Goal: Transaction & Acquisition: Download file/media

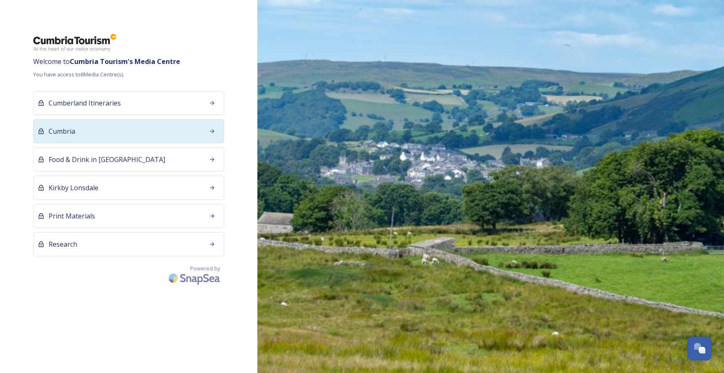
click at [147, 129] on div "Cumbria" at bounding box center [128, 131] width 191 height 24
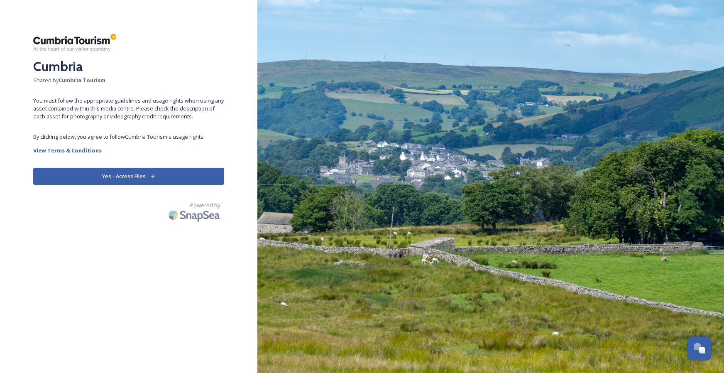
click at [148, 173] on button "Yes - Access Files" at bounding box center [128, 176] width 191 height 17
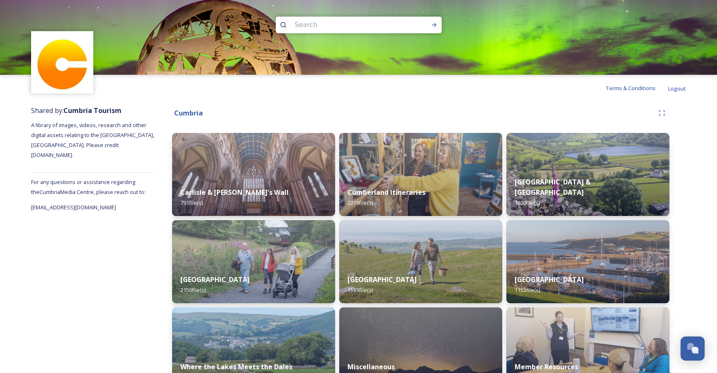
click at [350, 30] on input at bounding box center [348, 25] width 114 height 18
type input "bus"
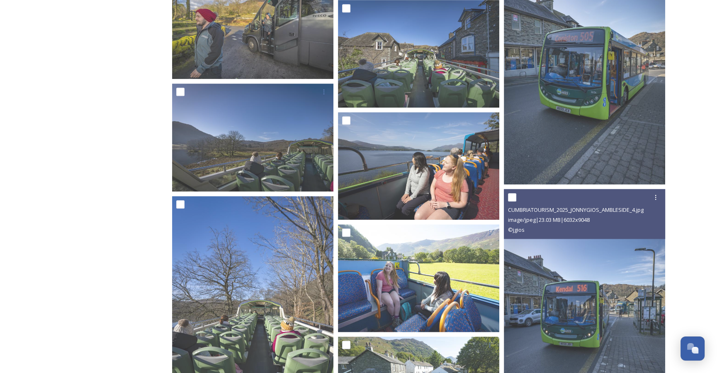
scroll to position [4648, 0]
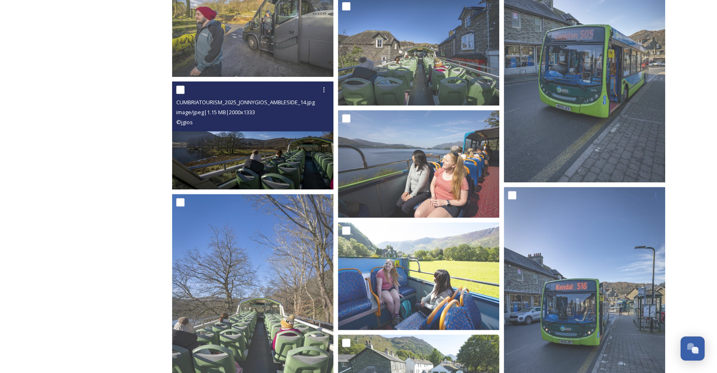
click at [285, 137] on img at bounding box center [252, 135] width 161 height 108
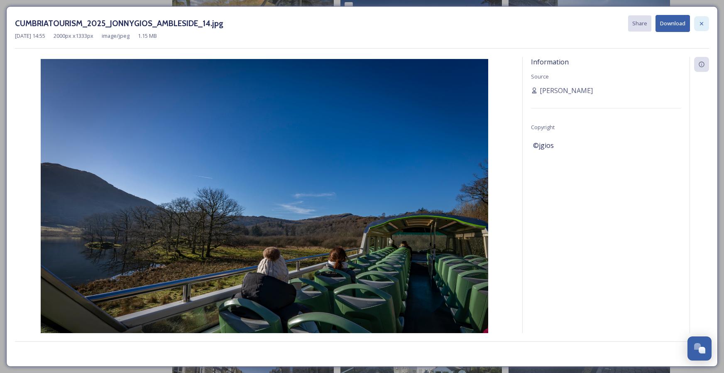
click at [699, 20] on icon at bounding box center [701, 23] width 7 height 7
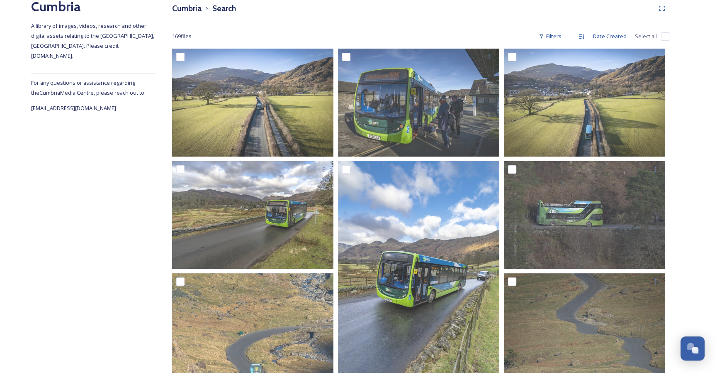
scroll to position [60, 0]
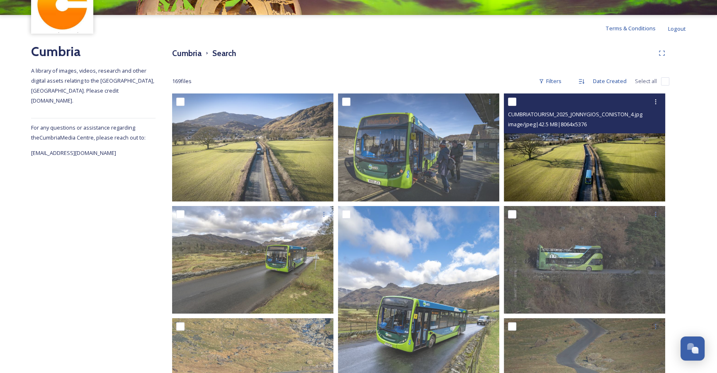
click at [578, 169] on img at bounding box center [584, 147] width 161 height 108
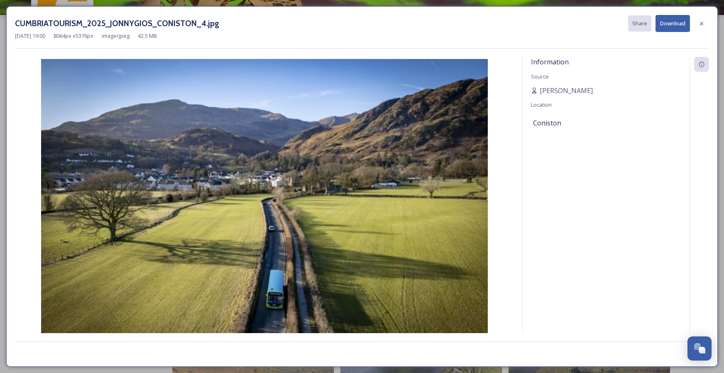
click at [681, 29] on button "Download" at bounding box center [672, 23] width 34 height 17
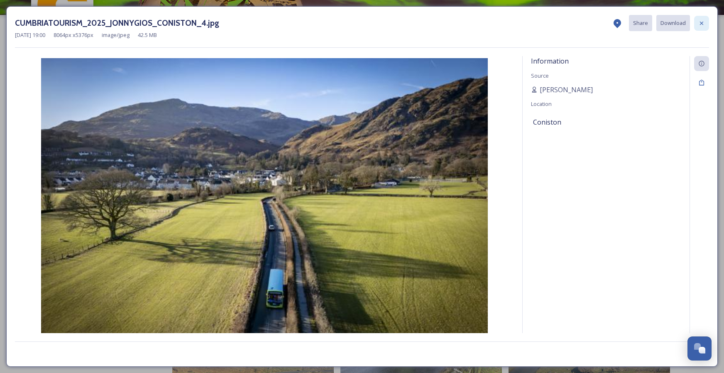
click at [696, 23] on div at bounding box center [701, 23] width 15 height 15
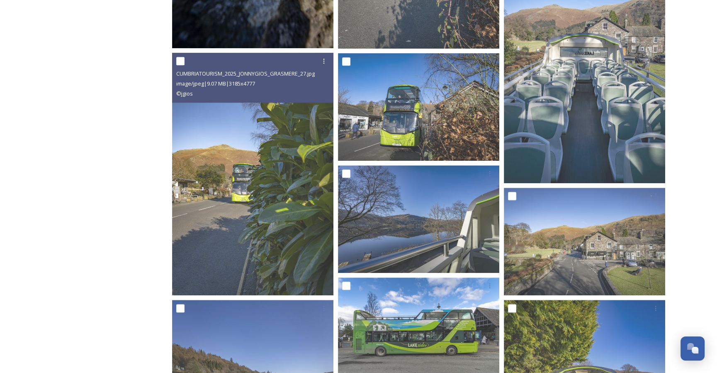
scroll to position [1056, 0]
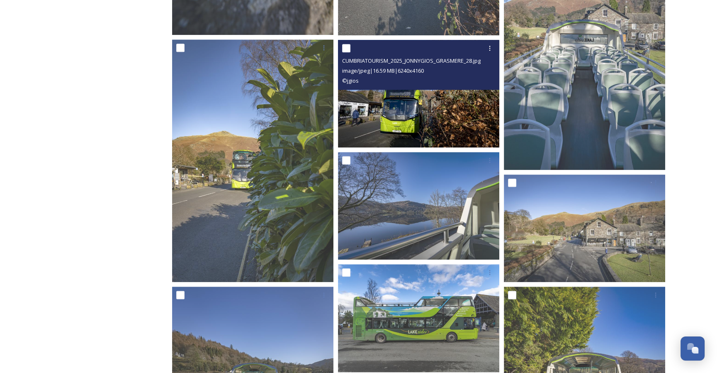
click at [356, 119] on img at bounding box center [418, 93] width 161 height 108
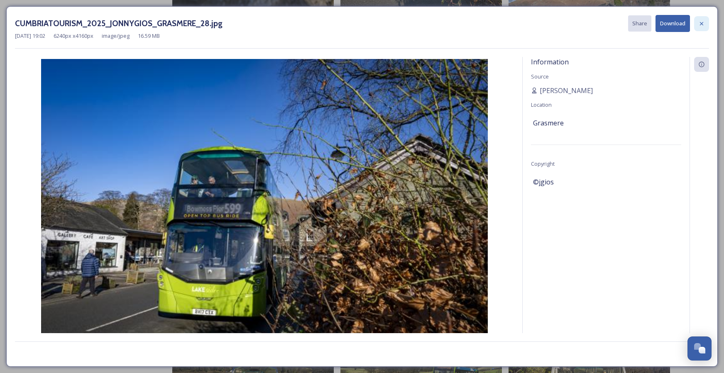
click at [701, 26] on icon at bounding box center [701, 23] width 7 height 7
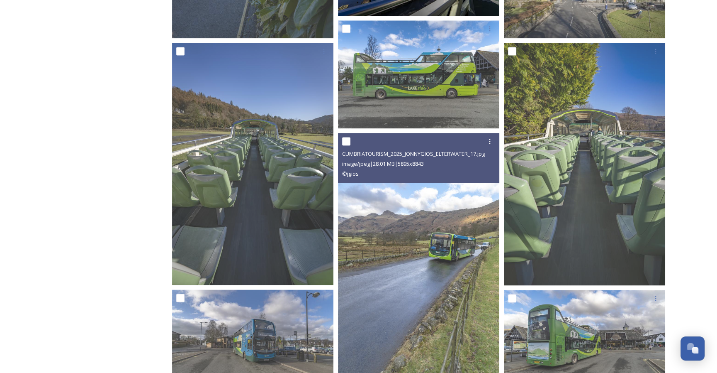
scroll to position [1429, 0]
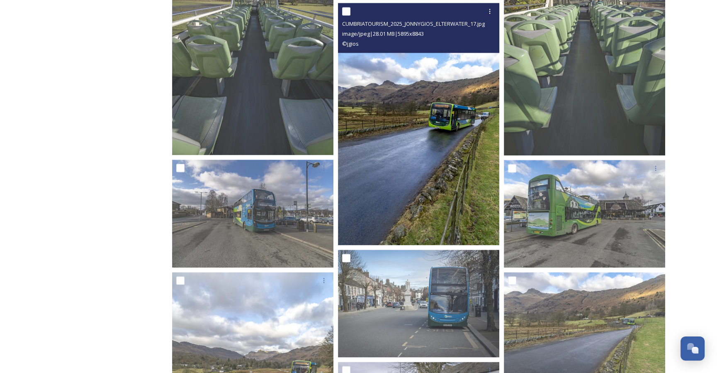
click at [472, 164] on img at bounding box center [418, 124] width 161 height 242
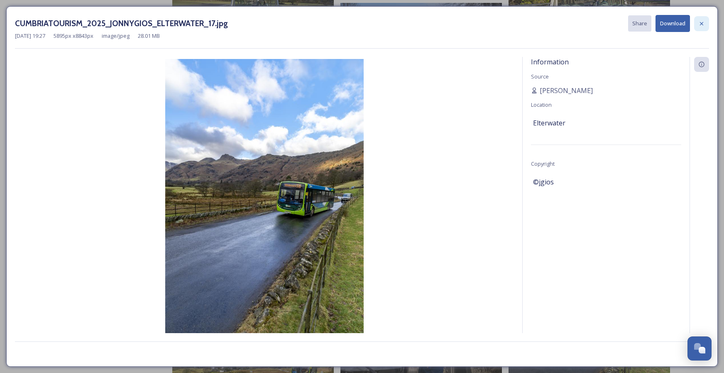
click at [697, 21] on div at bounding box center [701, 23] width 15 height 15
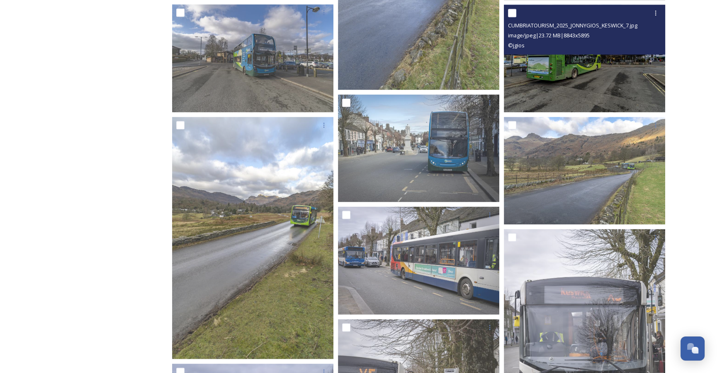
scroll to position [1637, 0]
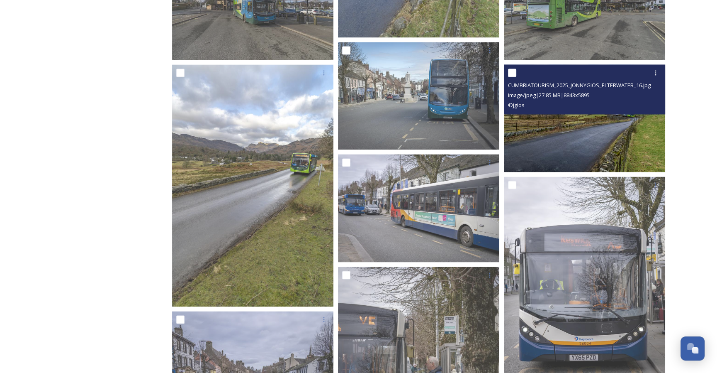
click at [556, 126] on img at bounding box center [584, 118] width 161 height 108
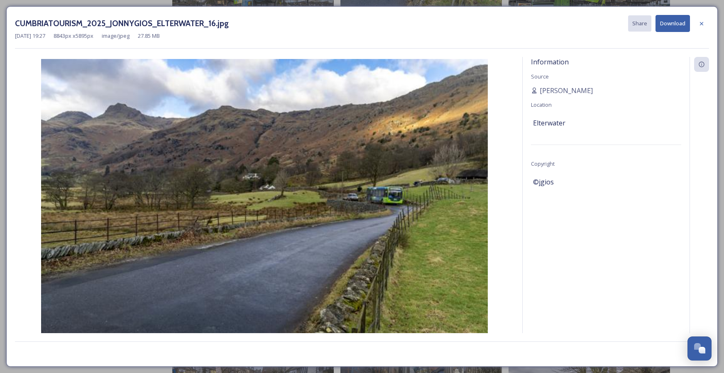
click at [674, 26] on button "Download" at bounding box center [672, 23] width 34 height 17
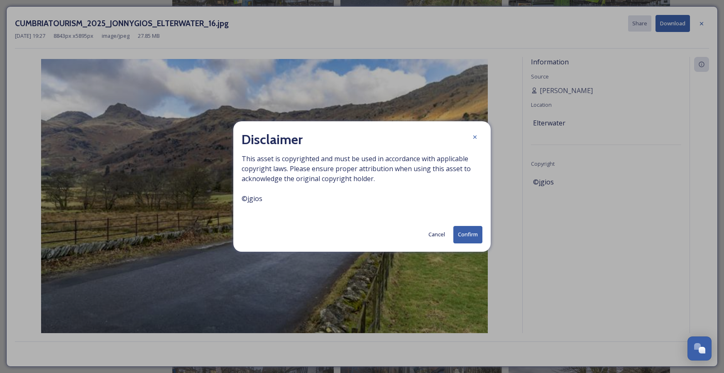
click at [465, 230] on button "Confirm" at bounding box center [467, 234] width 29 height 17
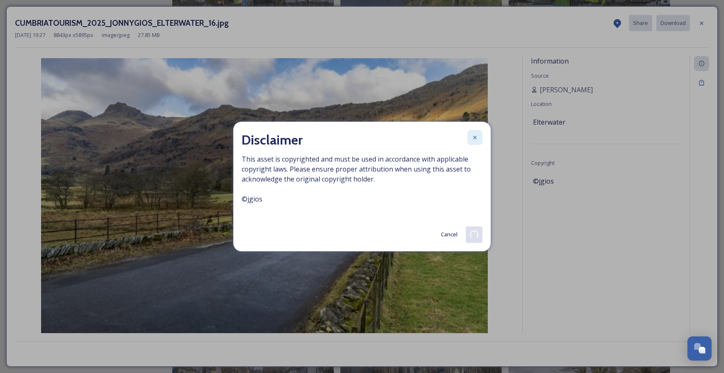
click at [471, 139] on icon at bounding box center [474, 137] width 7 height 7
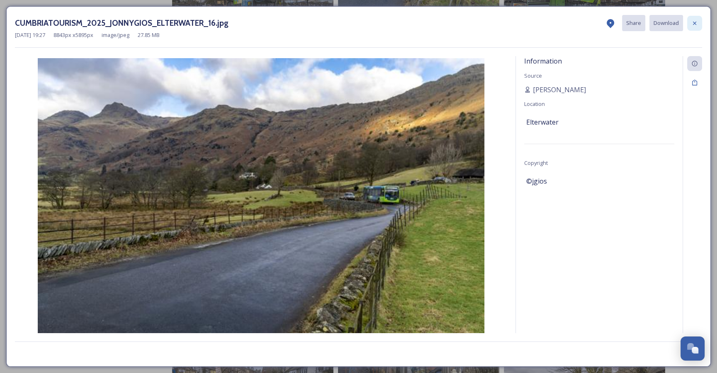
click at [695, 22] on icon at bounding box center [695, 23] width 7 height 7
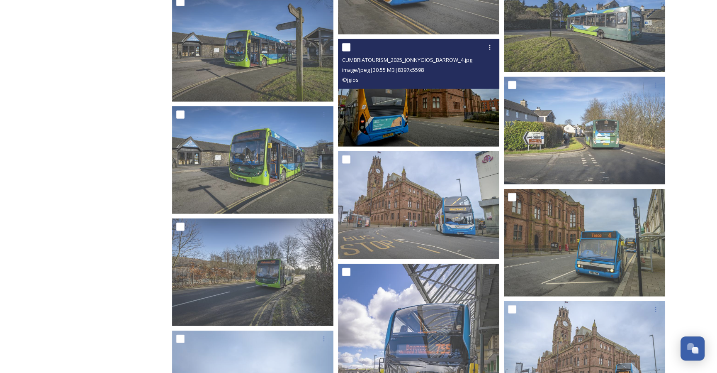
scroll to position [2757, 0]
